Goal: Task Accomplishment & Management: Manage account settings

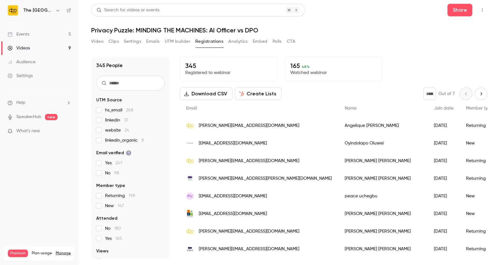
scroll to position [43, 0]
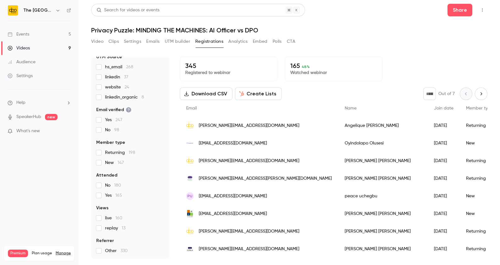
click at [22, 32] on div "Events" at bounding box center [19, 34] width 22 height 6
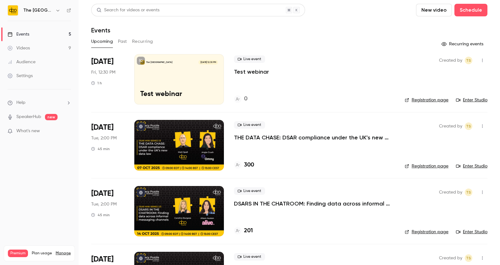
drag, startPoint x: 474, startPoint y: 43, endPoint x: 325, endPoint y: -29, distance: 165.0
click at [325, 0] on html "The DPO Centre Events 5 Videos 9 Audience Settings Help SpeakerHub new What's n…" at bounding box center [250, 132] width 500 height 265
click at [253, 73] on p "Test webinar" at bounding box center [251, 72] width 35 height 8
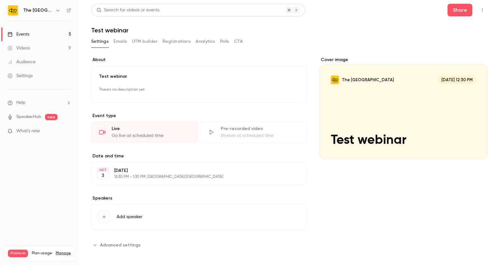
click at [137, 178] on p "12:30 PM - 1:30 PM, [GEOGRAPHIC_DATA]/[GEOGRAPHIC_DATA]" at bounding box center [193, 176] width 159 height 5
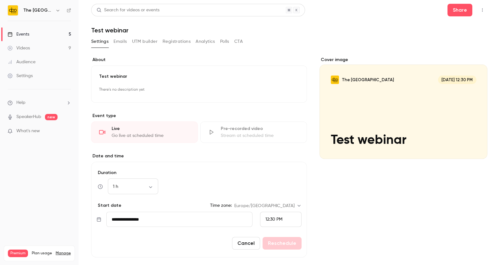
click at [160, 220] on input "**********" at bounding box center [179, 219] width 146 height 15
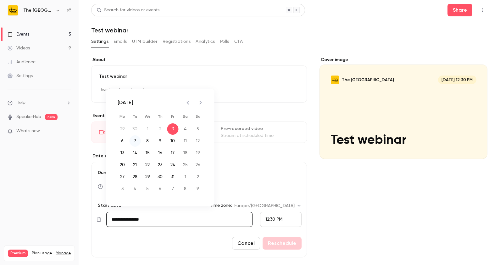
click at [134, 139] on button "7" at bounding box center [135, 140] width 11 height 11
type input "**********"
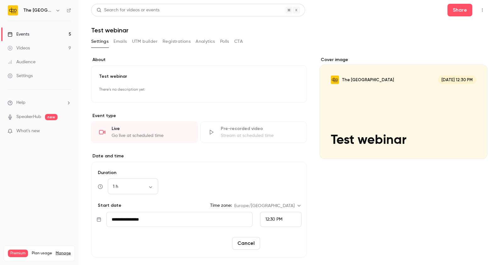
click at [279, 246] on button "Reschedule" at bounding box center [282, 243] width 39 height 13
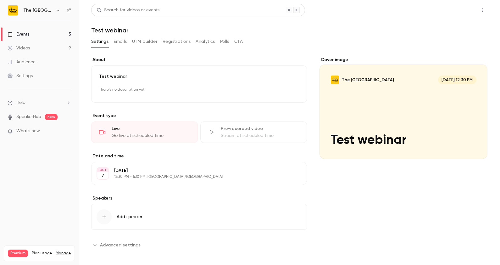
click at [451, 12] on button "Share" at bounding box center [459, 10] width 25 height 13
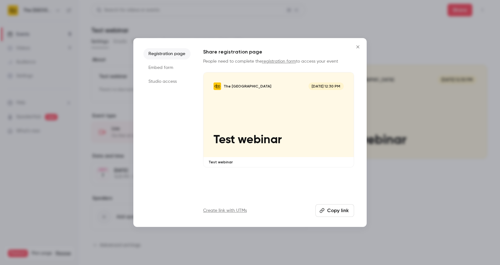
click at [162, 82] on li "Studio access" at bounding box center [166, 81] width 47 height 11
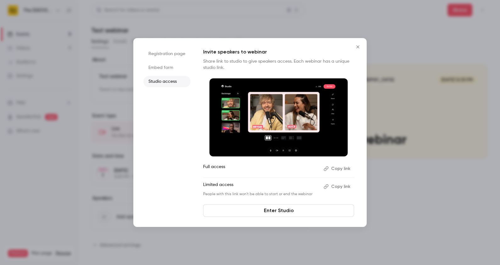
click at [340, 186] on button "Copy link" at bounding box center [337, 186] width 33 height 10
